Goal: Task Accomplishment & Management: Manage account settings

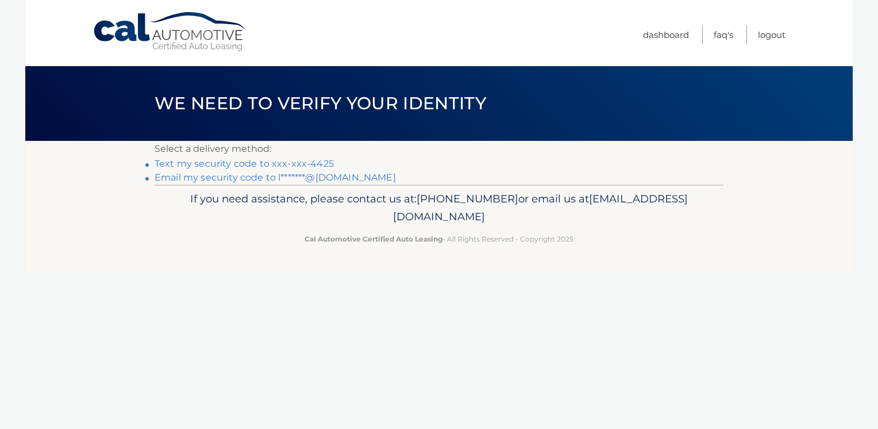
click at [294, 164] on link "Text my security code to xxx-xxx-4425" at bounding box center [244, 163] width 179 height 11
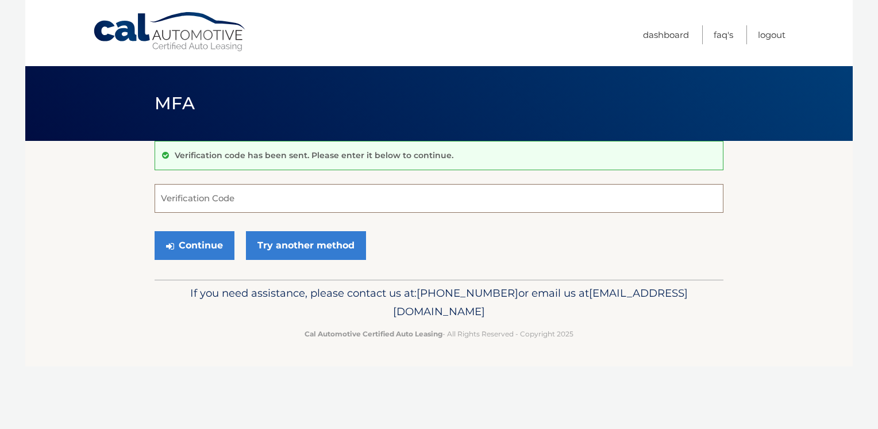
click at [296, 196] on input "Verification Code" at bounding box center [439, 198] width 569 height 29
type input "209383"
click at [195, 249] on button "Continue" at bounding box center [195, 245] width 80 height 29
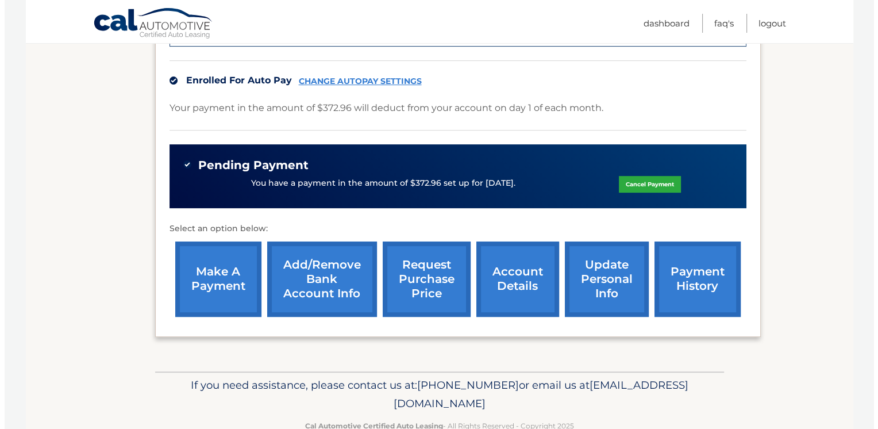
scroll to position [370, 0]
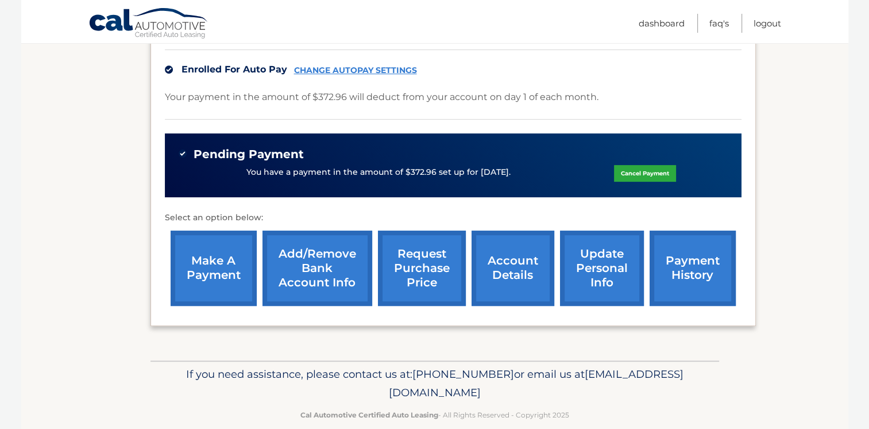
click at [425, 260] on link "request purchase price" at bounding box center [422, 267] width 88 height 75
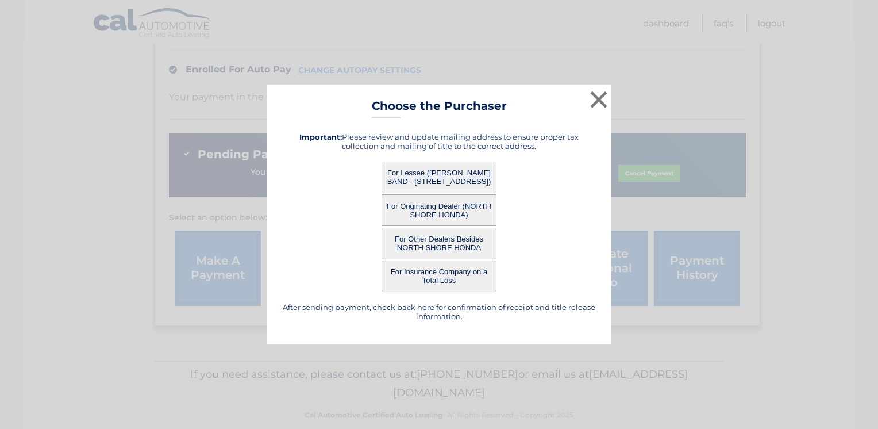
click at [433, 171] on button "For Lessee ([PERSON_NAME] BAND - [STREET_ADDRESS])" at bounding box center [438, 177] width 115 height 32
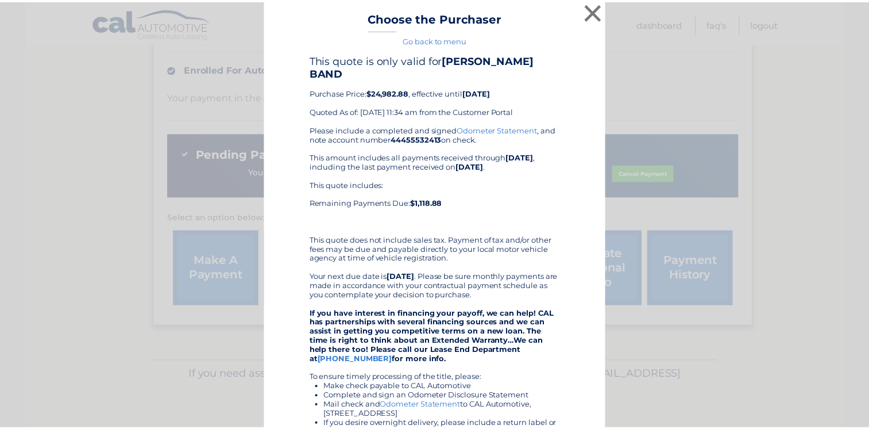
scroll to position [0, 0]
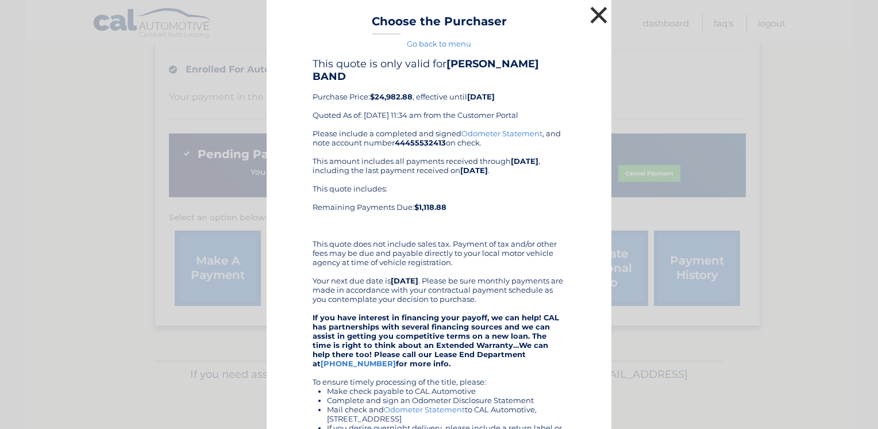
click at [596, 12] on button "×" at bounding box center [598, 14] width 23 height 23
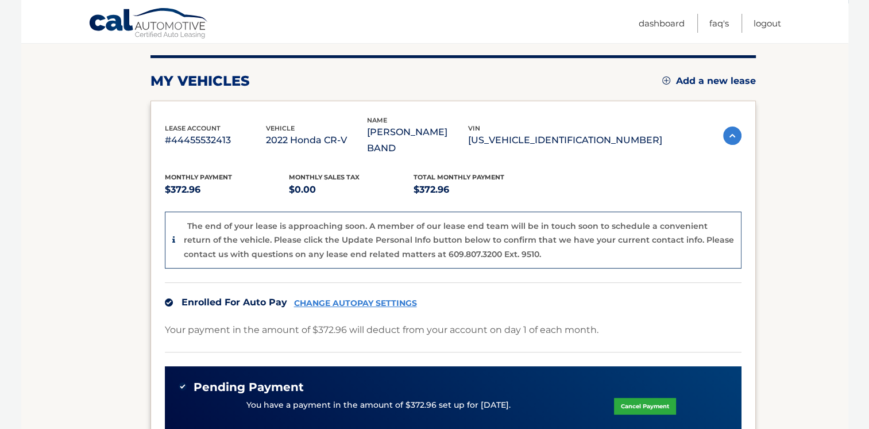
scroll to position [136, 0]
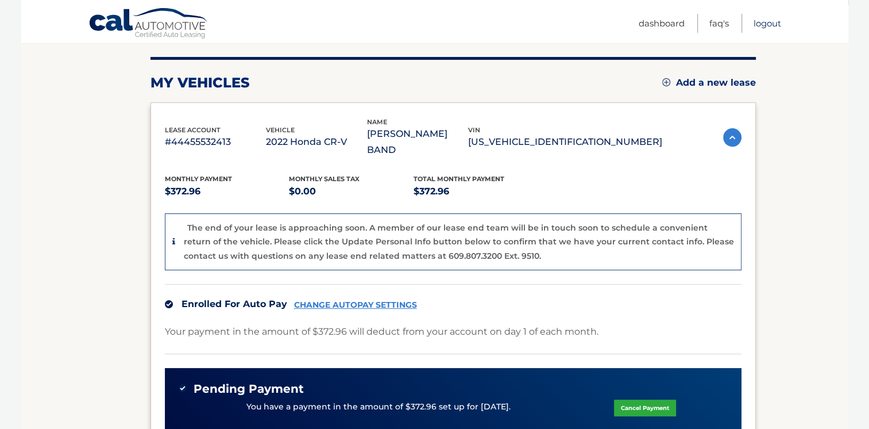
click at [772, 26] on link "Logout" at bounding box center [768, 23] width 28 height 19
